Goal: Task Accomplishment & Management: Use online tool/utility

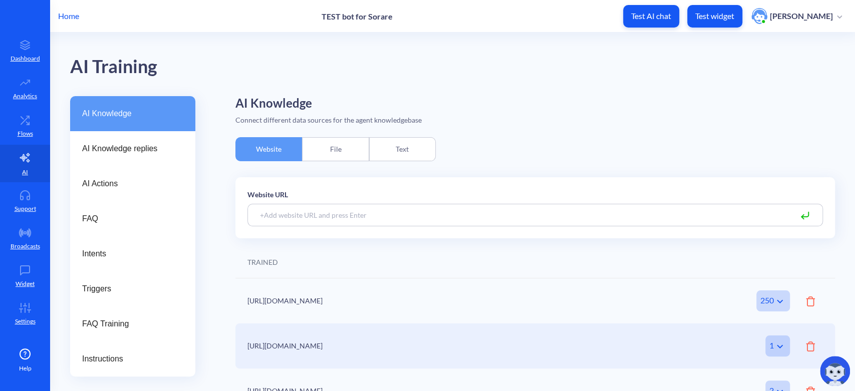
scroll to position [67, 0]
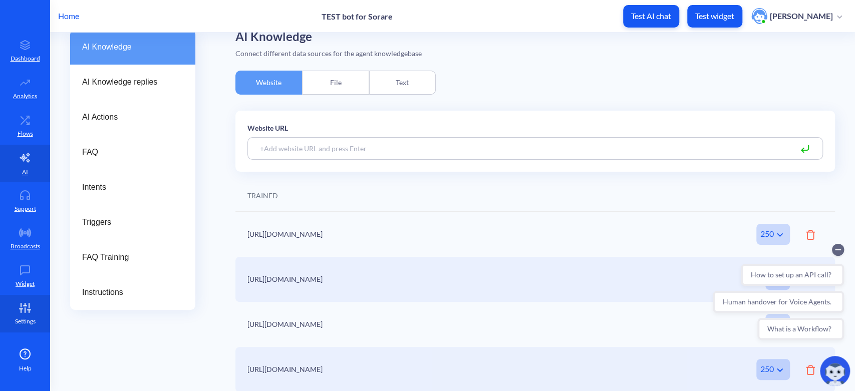
click at [17, 307] on icon at bounding box center [25, 308] width 20 height 10
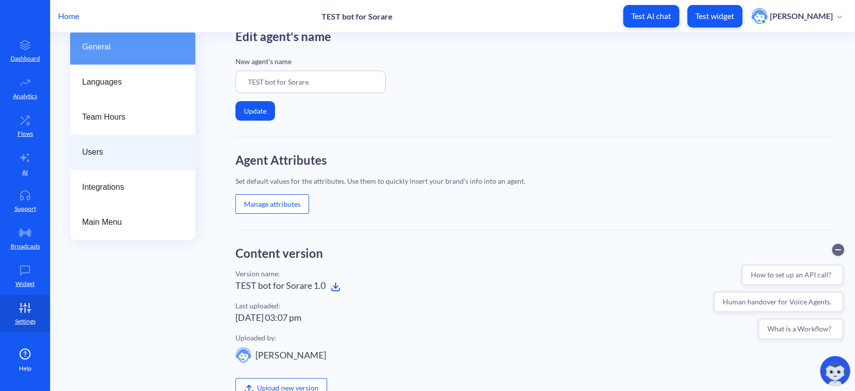
click at [120, 148] on span "Users" at bounding box center [128, 152] width 93 height 12
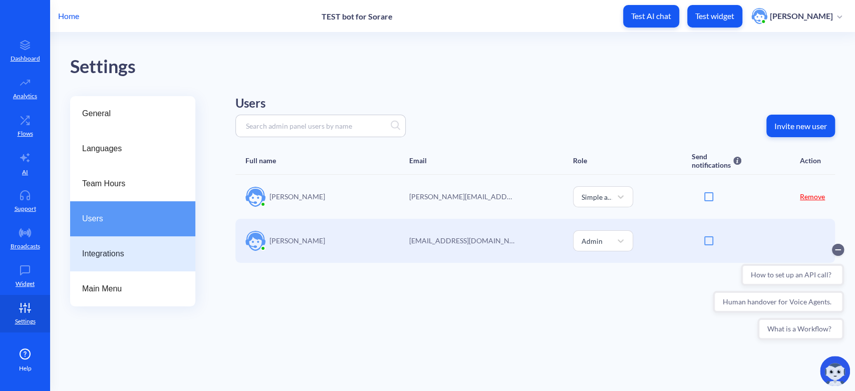
click at [121, 258] on span "Integrations" at bounding box center [128, 254] width 93 height 12
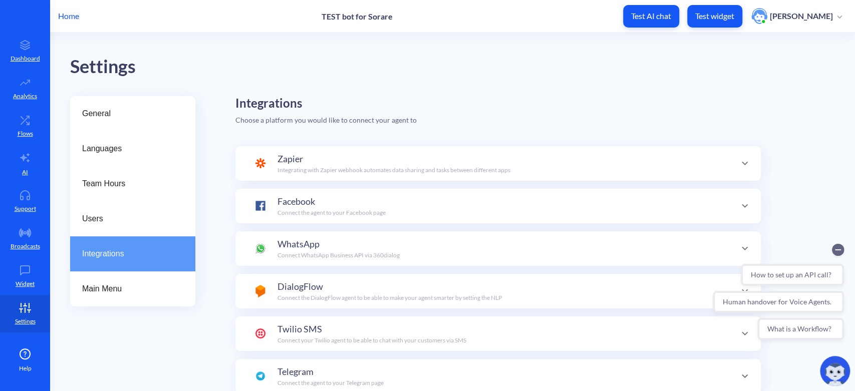
scroll to position [35, 0]
click at [383, 204] on div "Facebook Connect the agent to your Facebook page" at bounding box center [331, 206] width 108 height 23
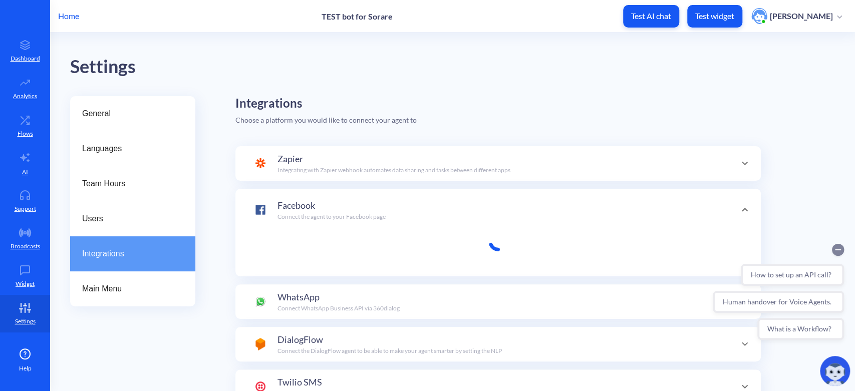
click at [837, 250] on circle "Collapse conversation starters" at bounding box center [837, 250] width 12 height 12
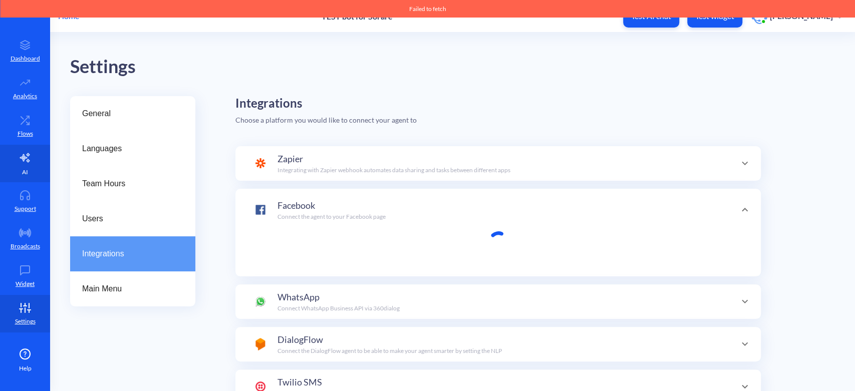
click at [31, 168] on link "AI" at bounding box center [25, 164] width 50 height 38
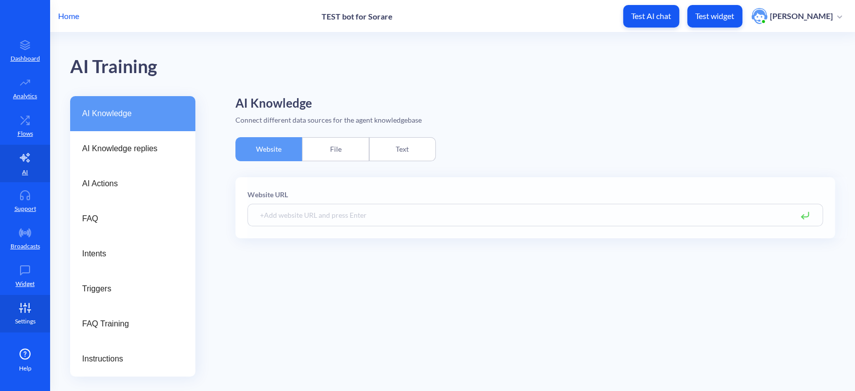
click at [39, 318] on link "Settings" at bounding box center [25, 314] width 50 height 38
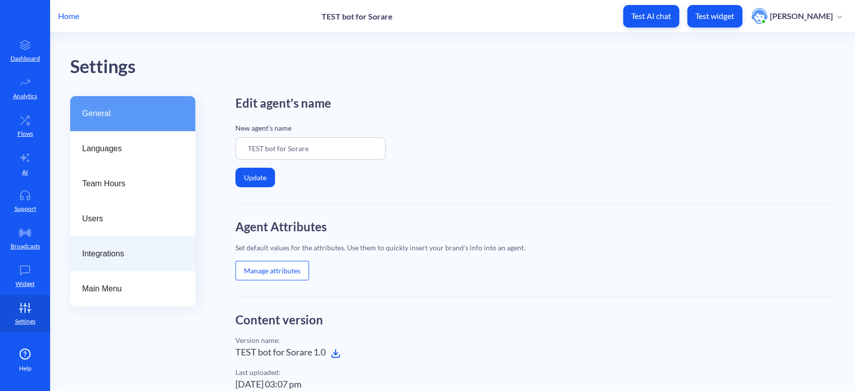
click at [106, 256] on span "Integrations" at bounding box center [128, 254] width 93 height 12
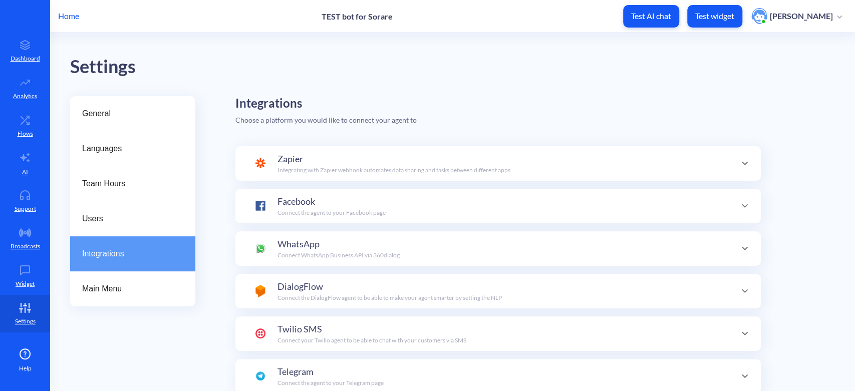
scroll to position [35, 0]
click at [354, 202] on div "Facebook Connect the agent to your Facebook page" at bounding box center [331, 206] width 108 height 23
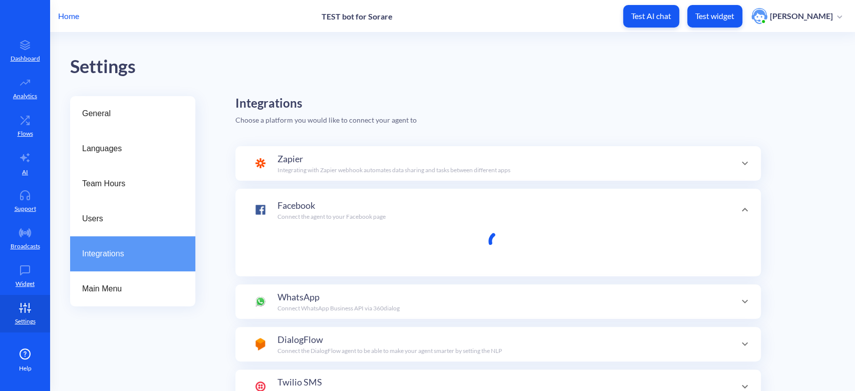
click at [72, 17] on p "Home" at bounding box center [68, 16] width 21 height 12
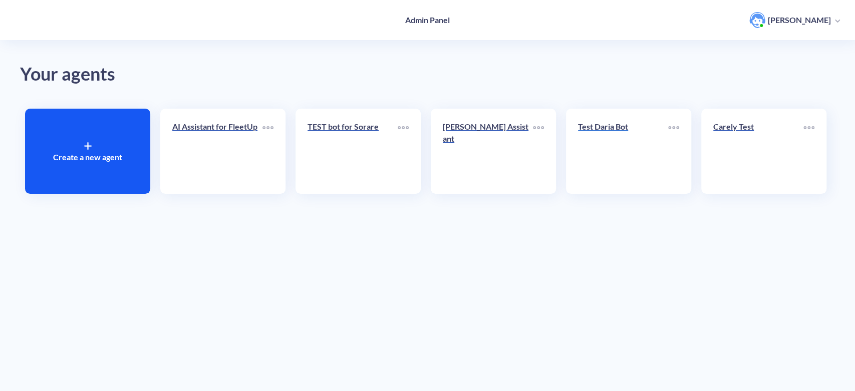
click at [643, 146] on link "Test Daria Bot" at bounding box center [623, 151] width 90 height 61
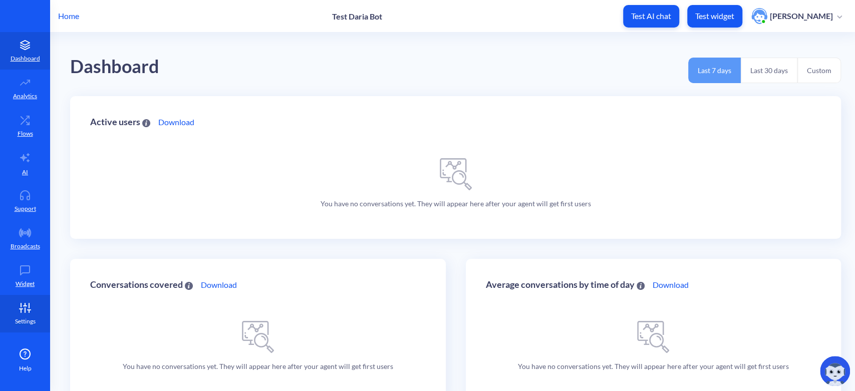
click at [36, 317] on link "Settings" at bounding box center [25, 314] width 50 height 38
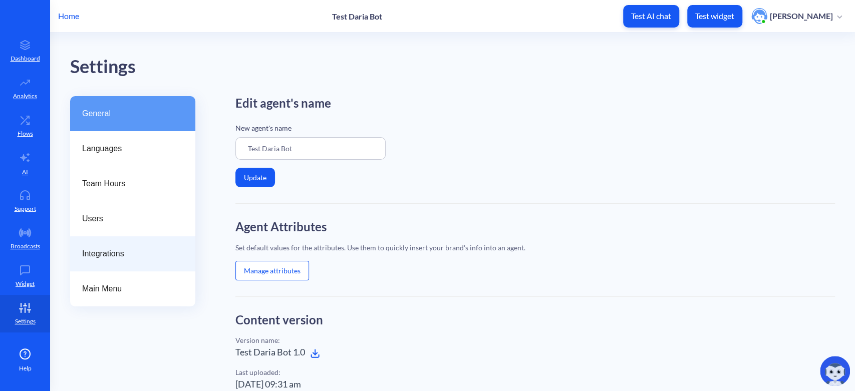
click at [121, 252] on span "Integrations" at bounding box center [128, 254] width 93 height 12
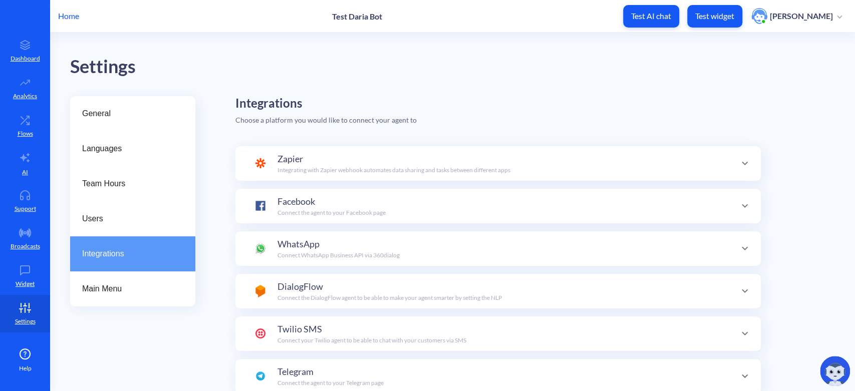
scroll to position [35, 0]
checkbox input "true"
type input "[URL][DOMAIN_NAME]"
click at [392, 198] on div "Facebook Connect the agent to your Facebook page Connect new Facebook page" at bounding box center [497, 206] width 485 height 23
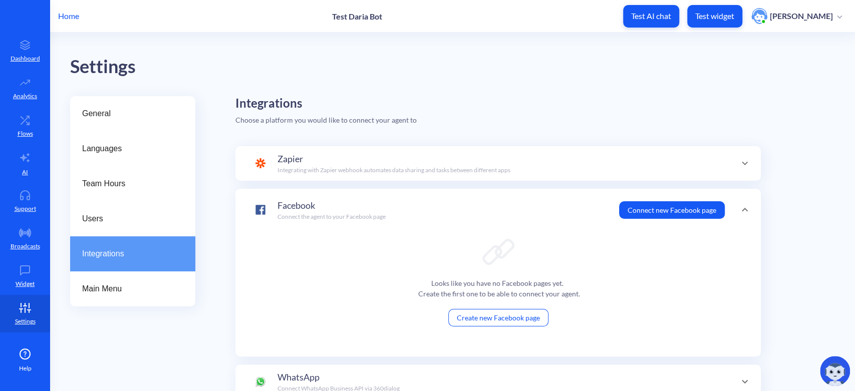
click at [652, 207] on button "Connect new Facebook page" at bounding box center [672, 210] width 106 height 18
click at [839, 253] on circle "Collapse conversation starters" at bounding box center [837, 250] width 12 height 12
click at [831, 367] on img at bounding box center [834, 371] width 30 height 30
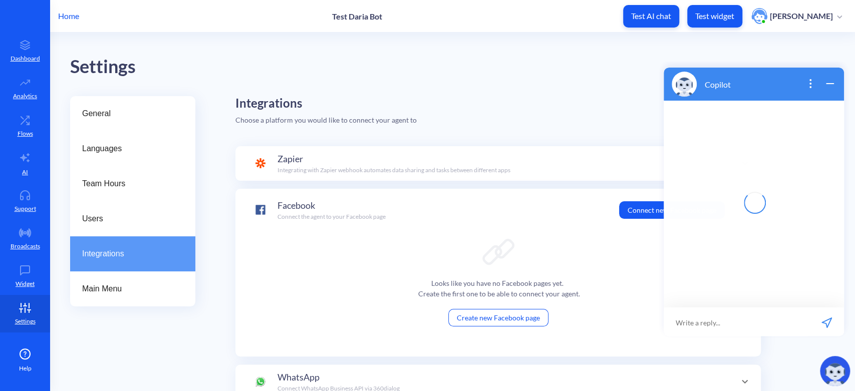
scroll to position [1, 0]
click at [724, 323] on input at bounding box center [747, 321] width 124 height 30
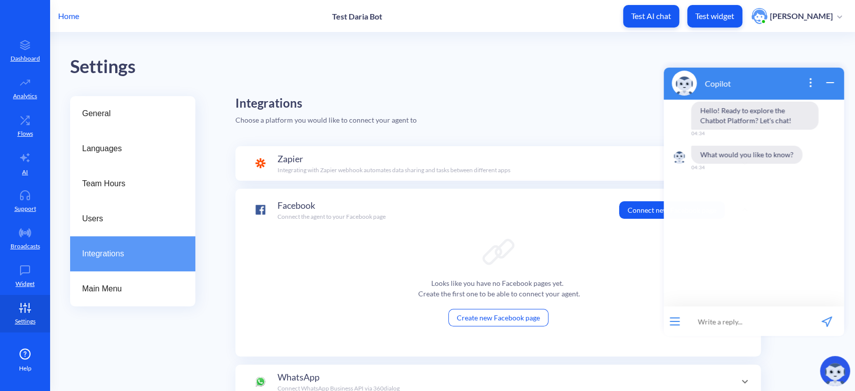
click at [737, 318] on input at bounding box center [747, 321] width 124 height 30
paste input "I can connect to an existing FB page as long as I'm the admin for that account?"
type input "I can connect to an existing FB page as long as I'm the admin for that account?"
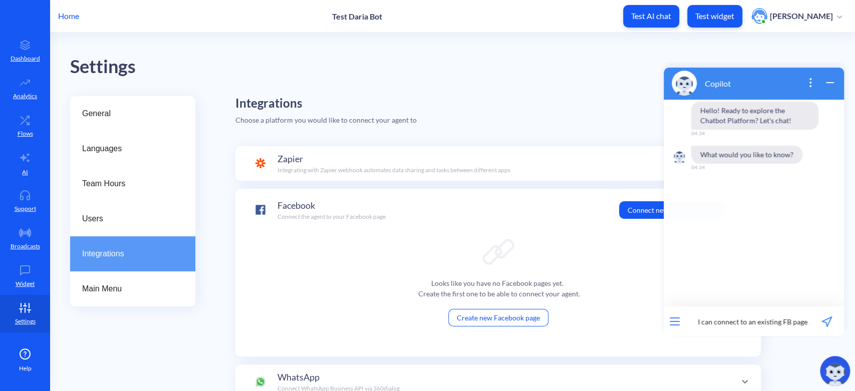
click at [824, 319] on icon "send message" at bounding box center [826, 322] width 10 height 10
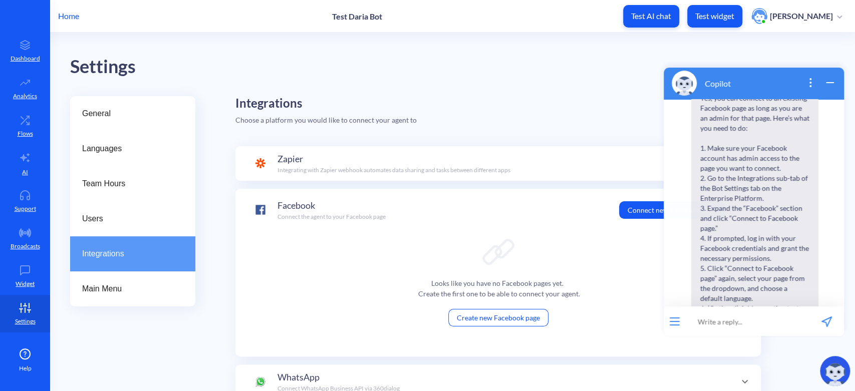
scroll to position [148, 0]
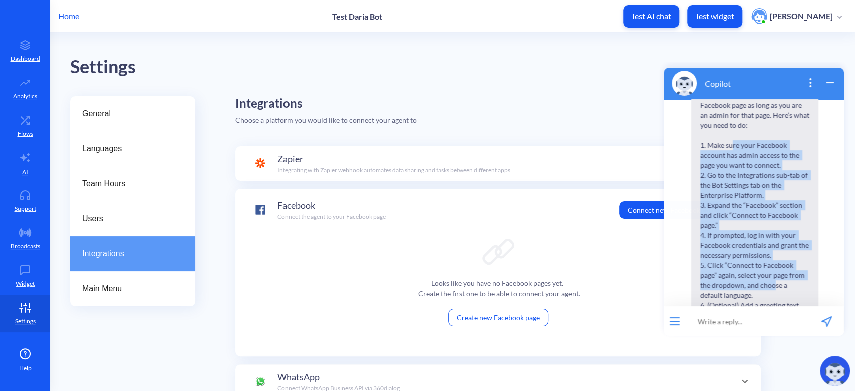
drag, startPoint x: 731, startPoint y: 146, endPoint x: 773, endPoint y: 282, distance: 142.4
click at [773, 282] on span "Yes, you can connect to an existing Facebook page as long as you are an admin f…" at bounding box center [754, 270] width 127 height 368
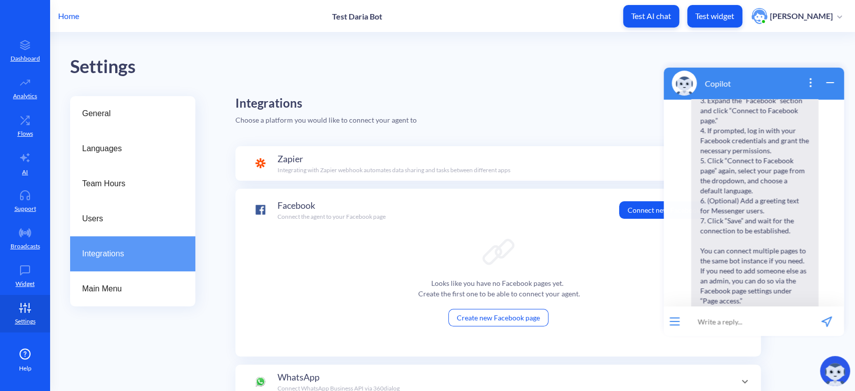
scroll to position [259, 0]
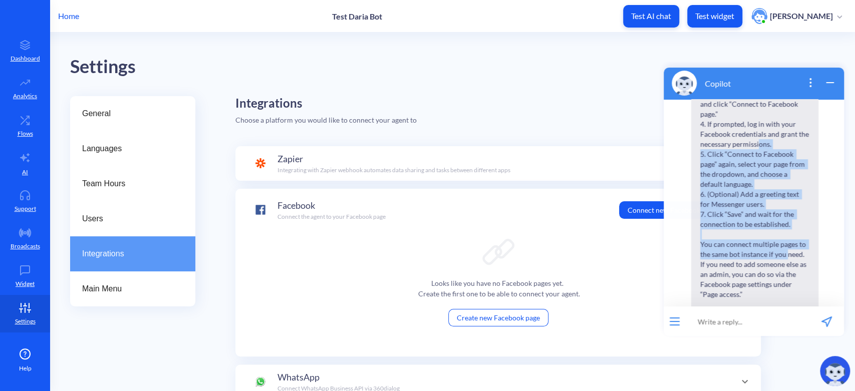
drag, startPoint x: 757, startPoint y: 140, endPoint x: 786, endPoint y: 249, distance: 112.8
click at [786, 249] on span "Yes, you can connect to an existing Facebook page as long as you are an admin f…" at bounding box center [754, 159] width 127 height 368
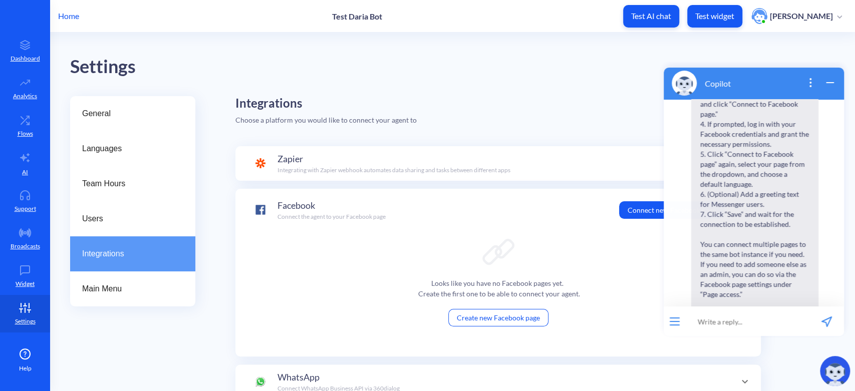
click at [780, 262] on span "Yes, you can connect to an existing Facebook page as long as you are an admin f…" at bounding box center [754, 159] width 127 height 368
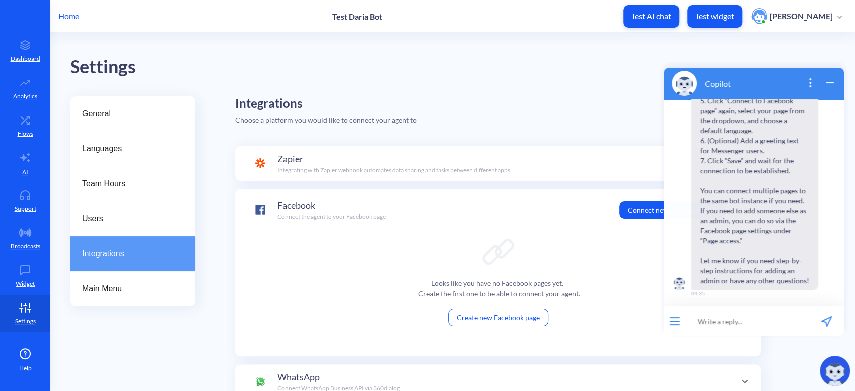
scroll to position [314, 0]
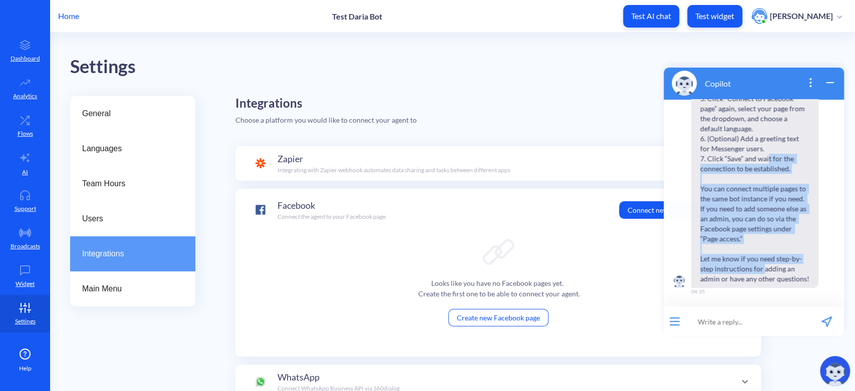
drag, startPoint x: 767, startPoint y: 163, endPoint x: 764, endPoint y: 273, distance: 110.2
click at [764, 273] on span "Yes, you can connect to an existing Facebook page as long as you are an admin f…" at bounding box center [754, 103] width 127 height 368
click at [770, 260] on span "Yes, you can connect to an existing Facebook page as long as you are an admin f…" at bounding box center [754, 103] width 127 height 368
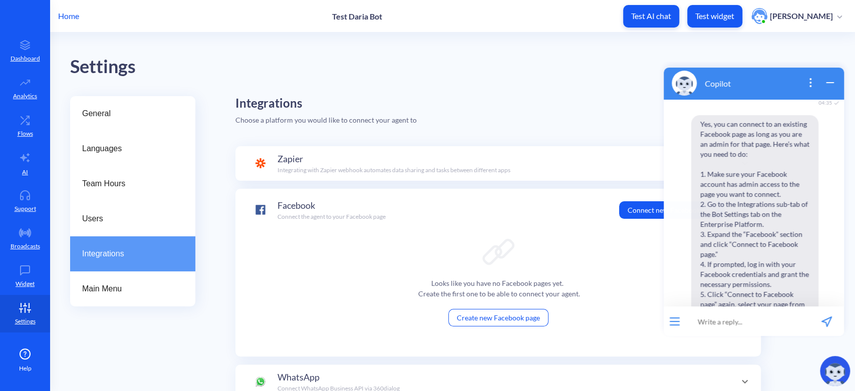
scroll to position [92, 0]
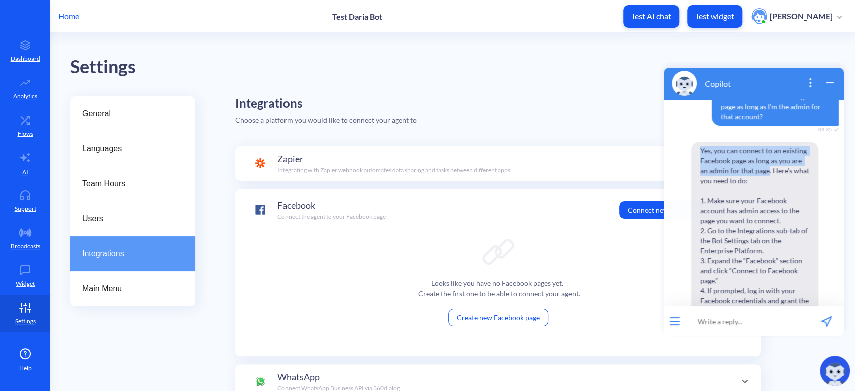
drag, startPoint x: 698, startPoint y: 150, endPoint x: 757, endPoint y: 167, distance: 61.6
click at [766, 166] on span "Yes, you can connect to an existing Facebook page as long as you are an admin f…" at bounding box center [754, 326] width 127 height 368
copy span "Yes, you can connect to an existing Facebook page as long as you are an admin f…"
